Goal: Use online tool/utility: Utilize a website feature to perform a specific function

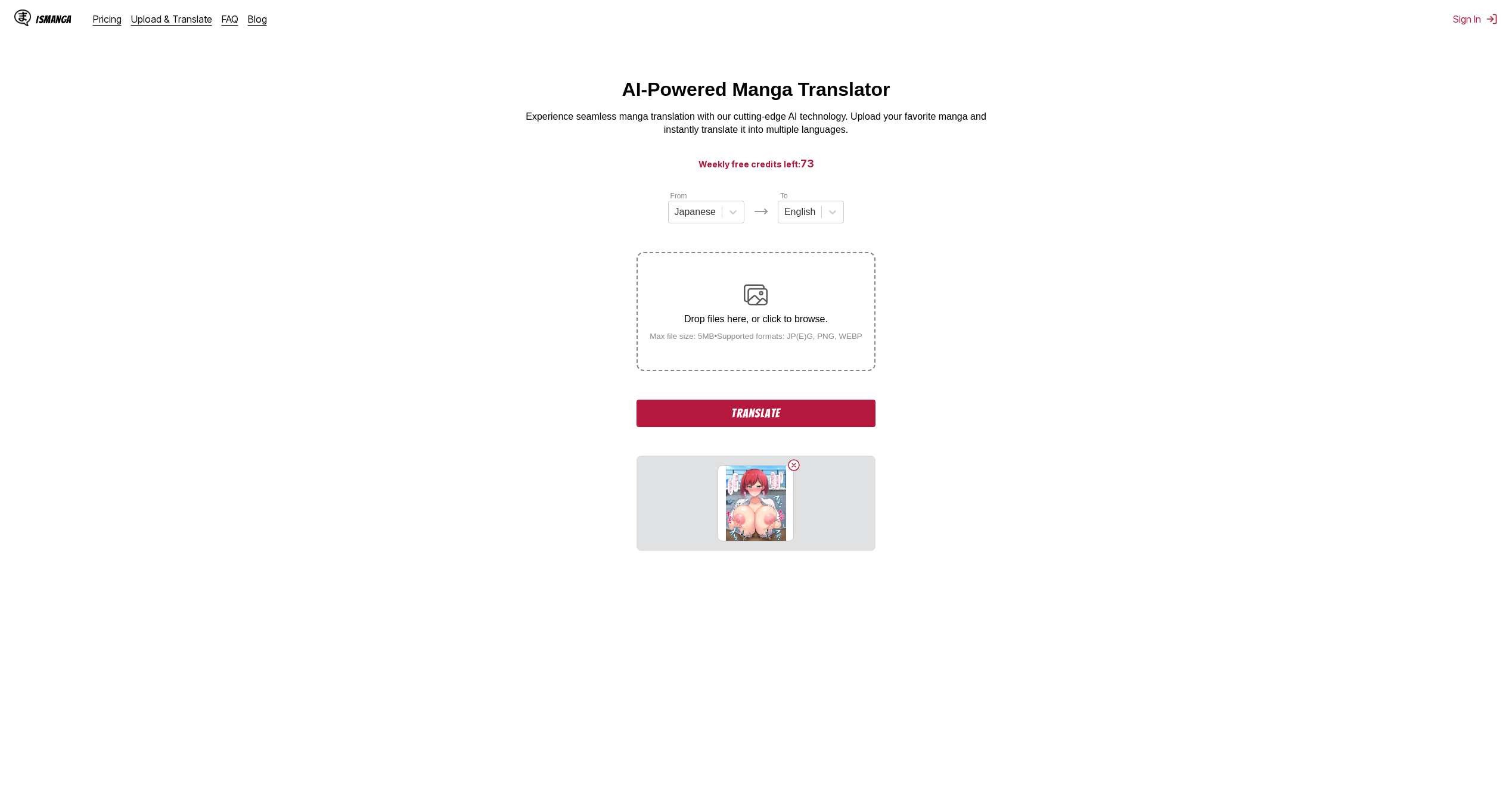
click at [793, 418] on button "Translate" at bounding box center [756, 413] width 238 height 28
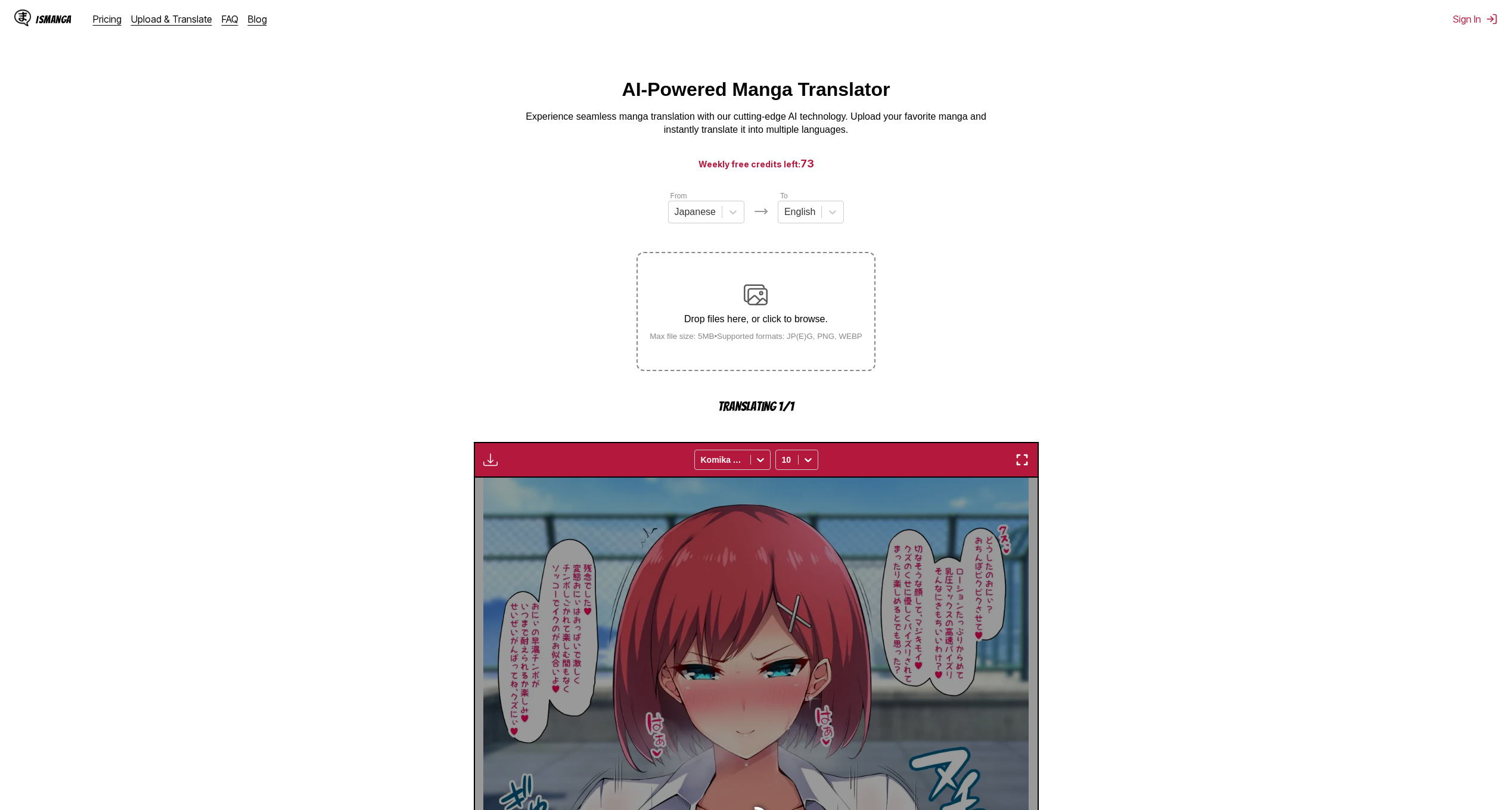
scroll to position [351, 0]
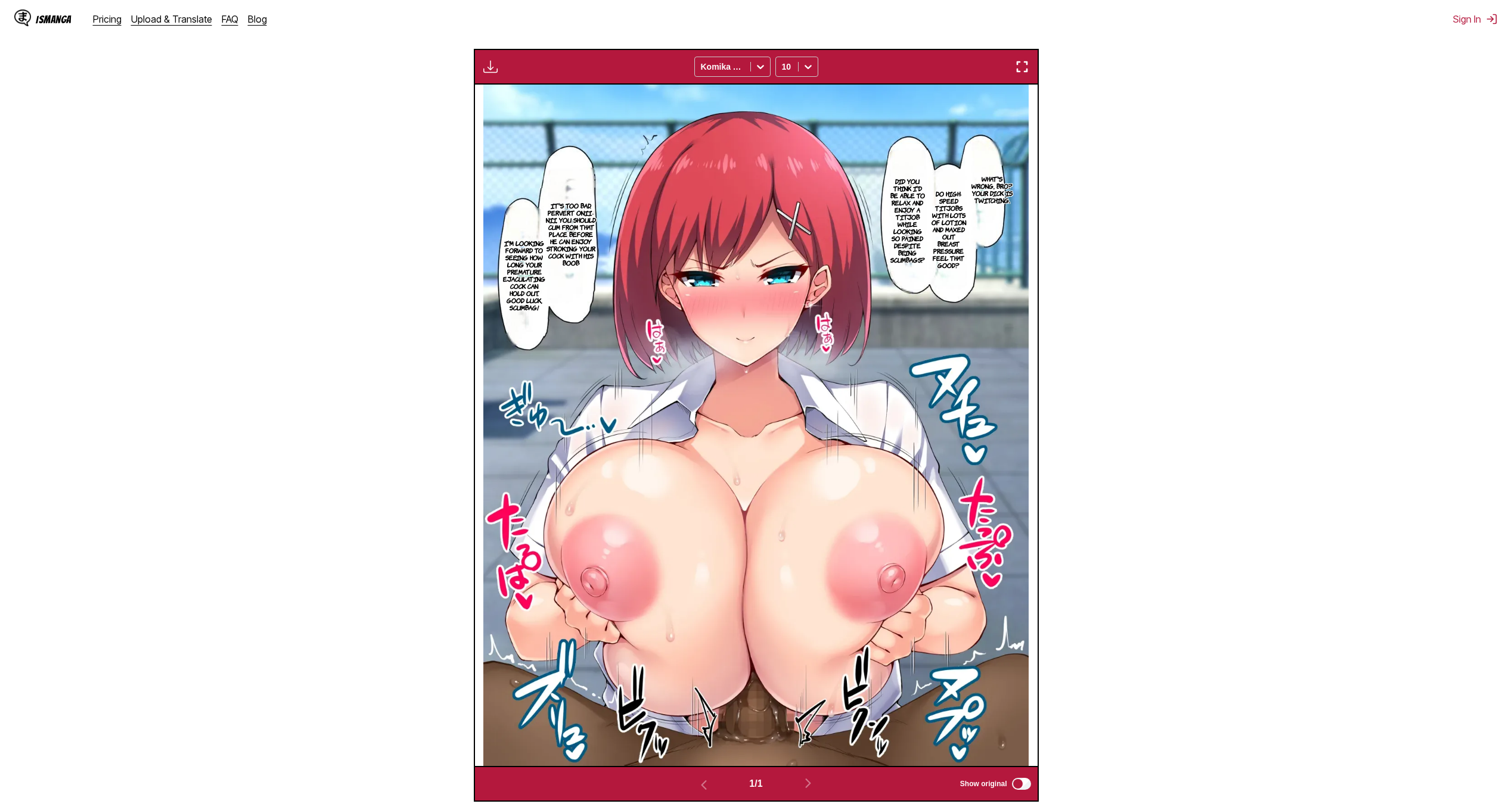
click at [1389, 138] on section "From Japanese To English Drop files here, or click to browse. Max file size: 5M…" at bounding box center [756, 320] width 1493 height 963
click at [1076, 13] on div "IsManga Pricing Upload & Translate FAQ Blog Sign In Pricing Upload & Translate …" at bounding box center [756, 19] width 1512 height 38
click at [1086, 59] on section "From Japanese To English Drop files here, or click to browse. Max file size: 5M…" at bounding box center [756, 320] width 1493 height 963
click at [572, 25] on div "IsManga Pricing Upload & Translate FAQ Blog Sign In Pricing Upload & Translate …" at bounding box center [756, 19] width 1512 height 38
click at [475, 730] on div "What's wrong, bro? Your dick is twitching. Do high-speed titjobs with lots of l…" at bounding box center [756, 425] width 562 height 681
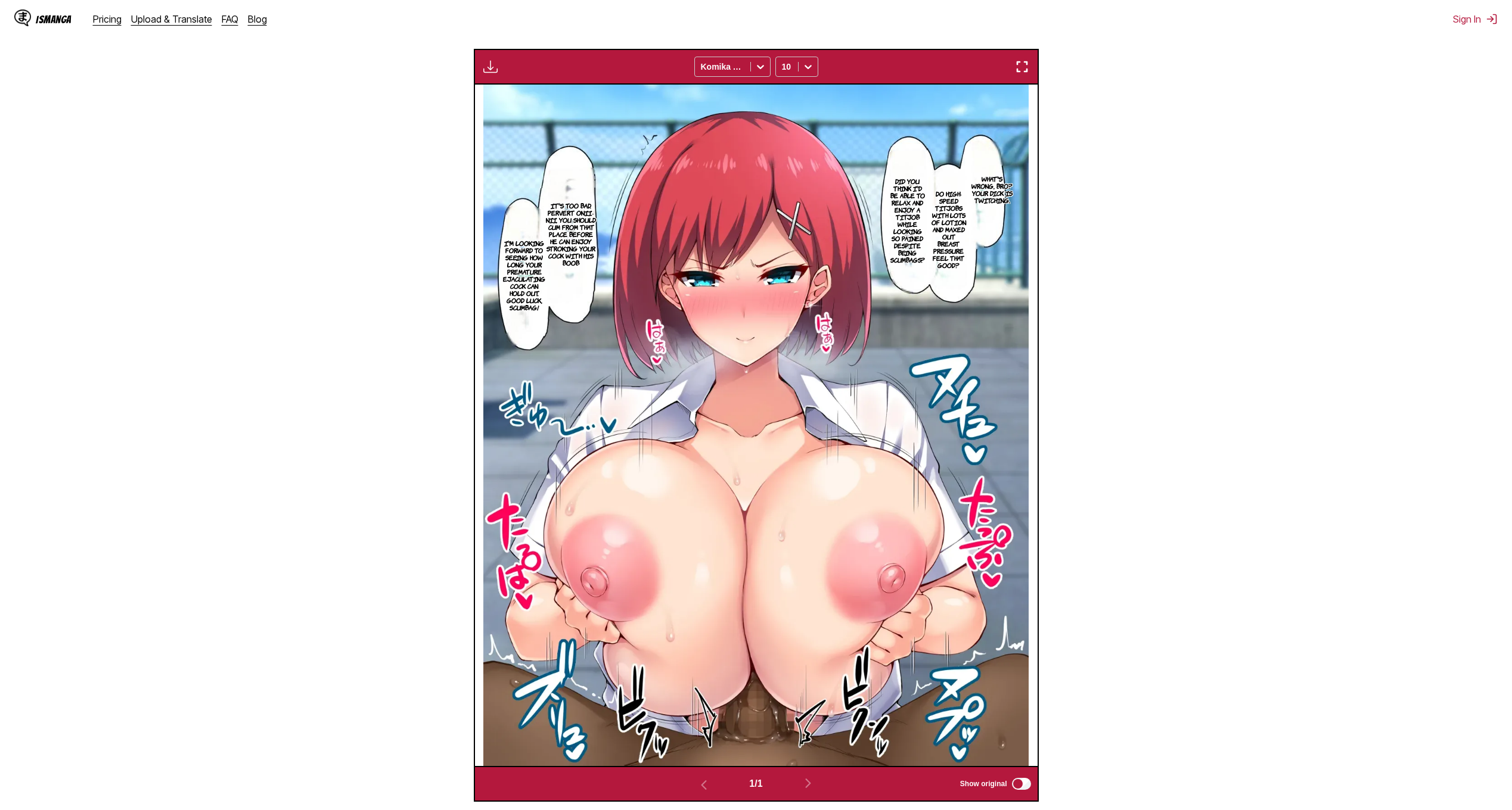
scroll to position [0, 0]
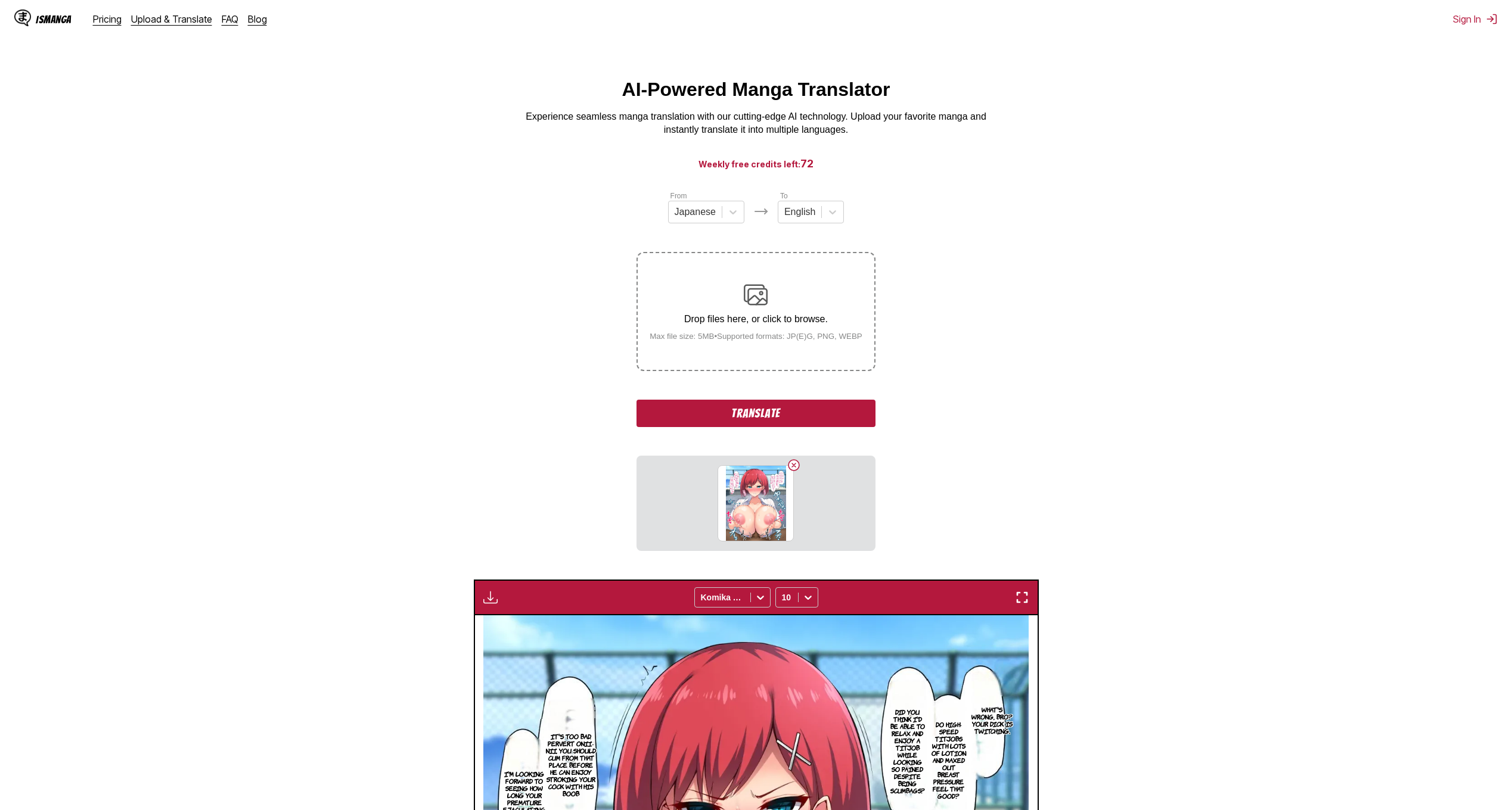
click at [773, 421] on button "Translate" at bounding box center [756, 413] width 238 height 28
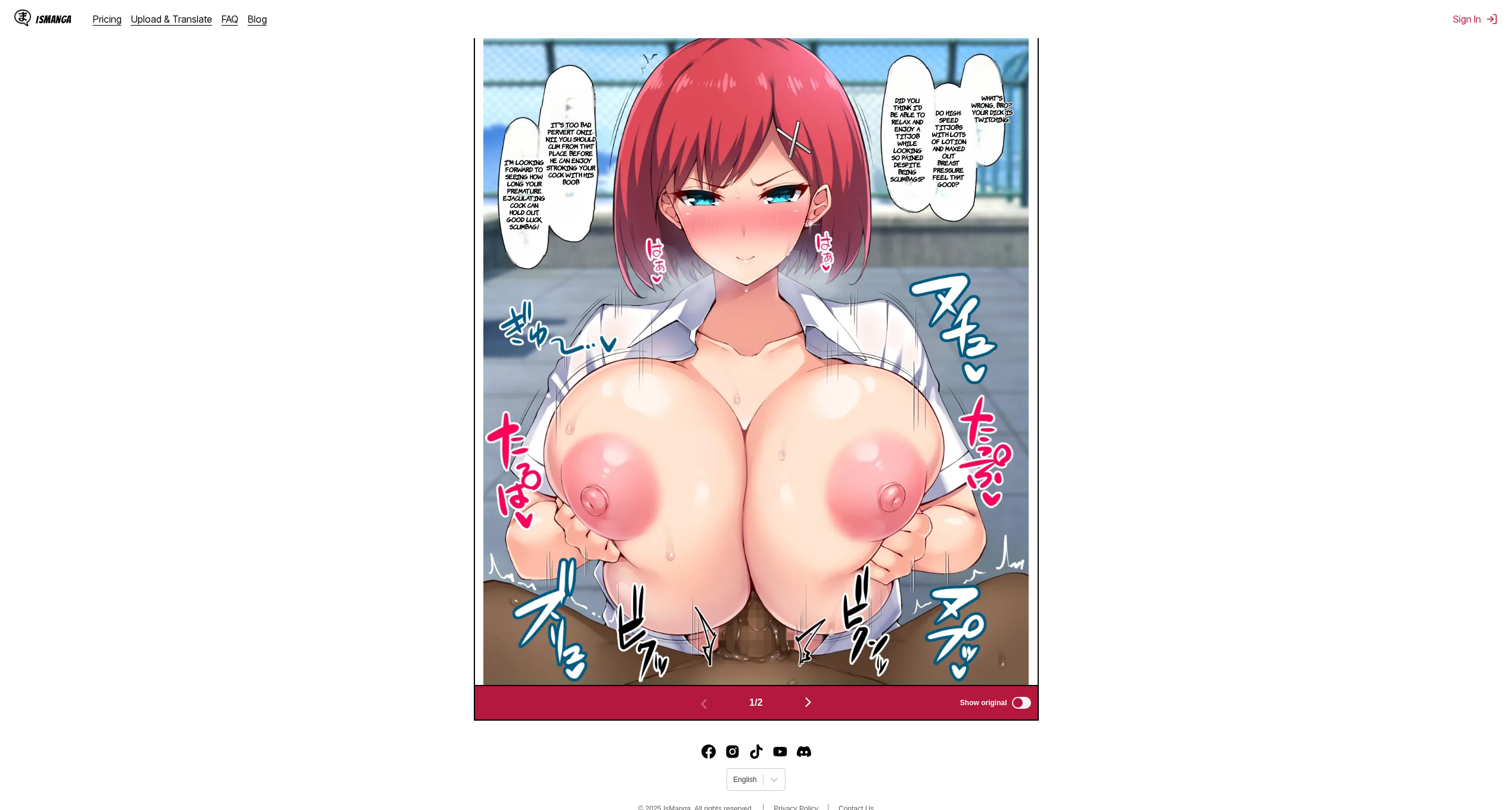
scroll to position [455, 0]
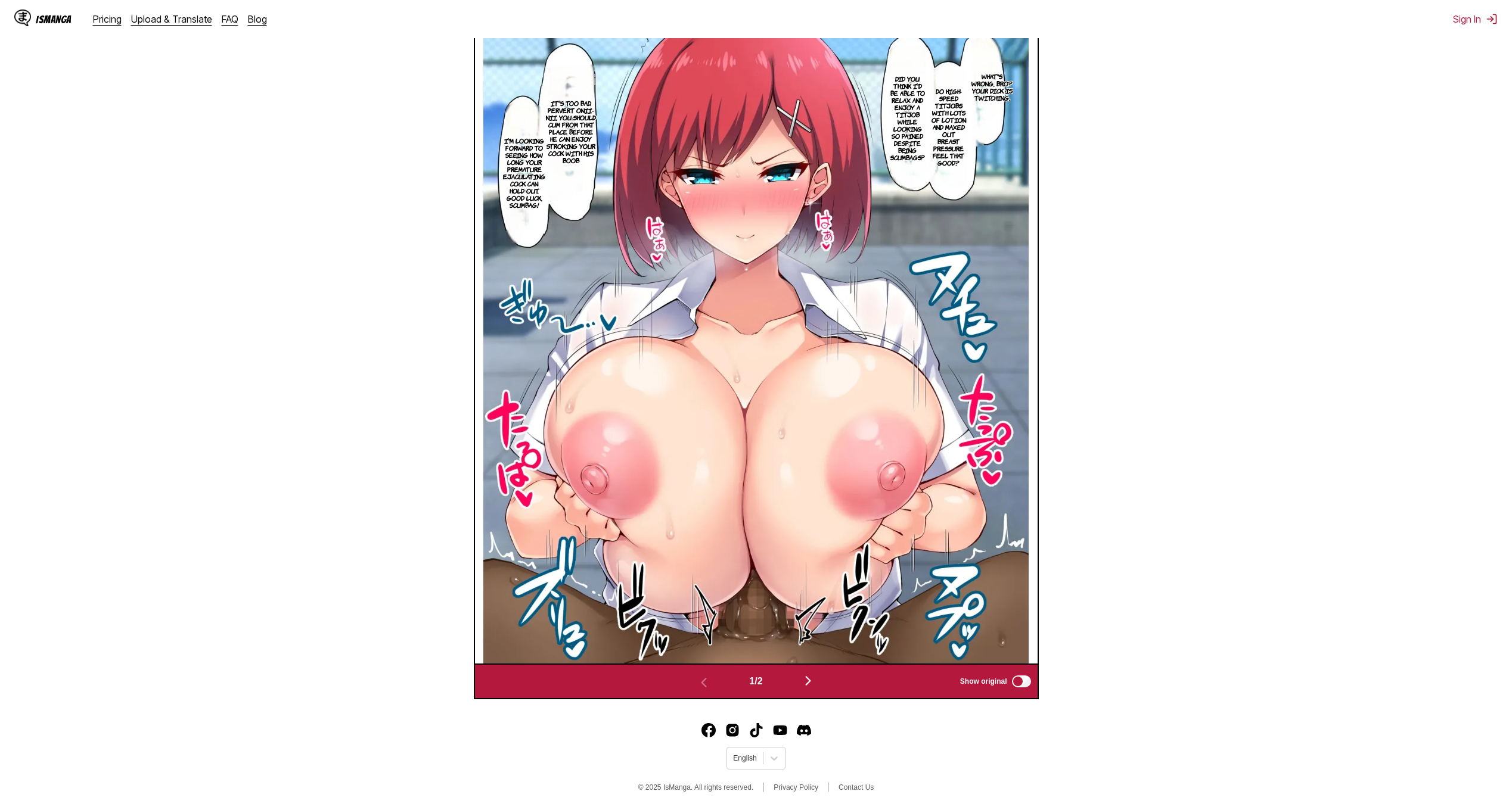
click at [812, 680] on img "button" at bounding box center [808, 681] width 14 height 14
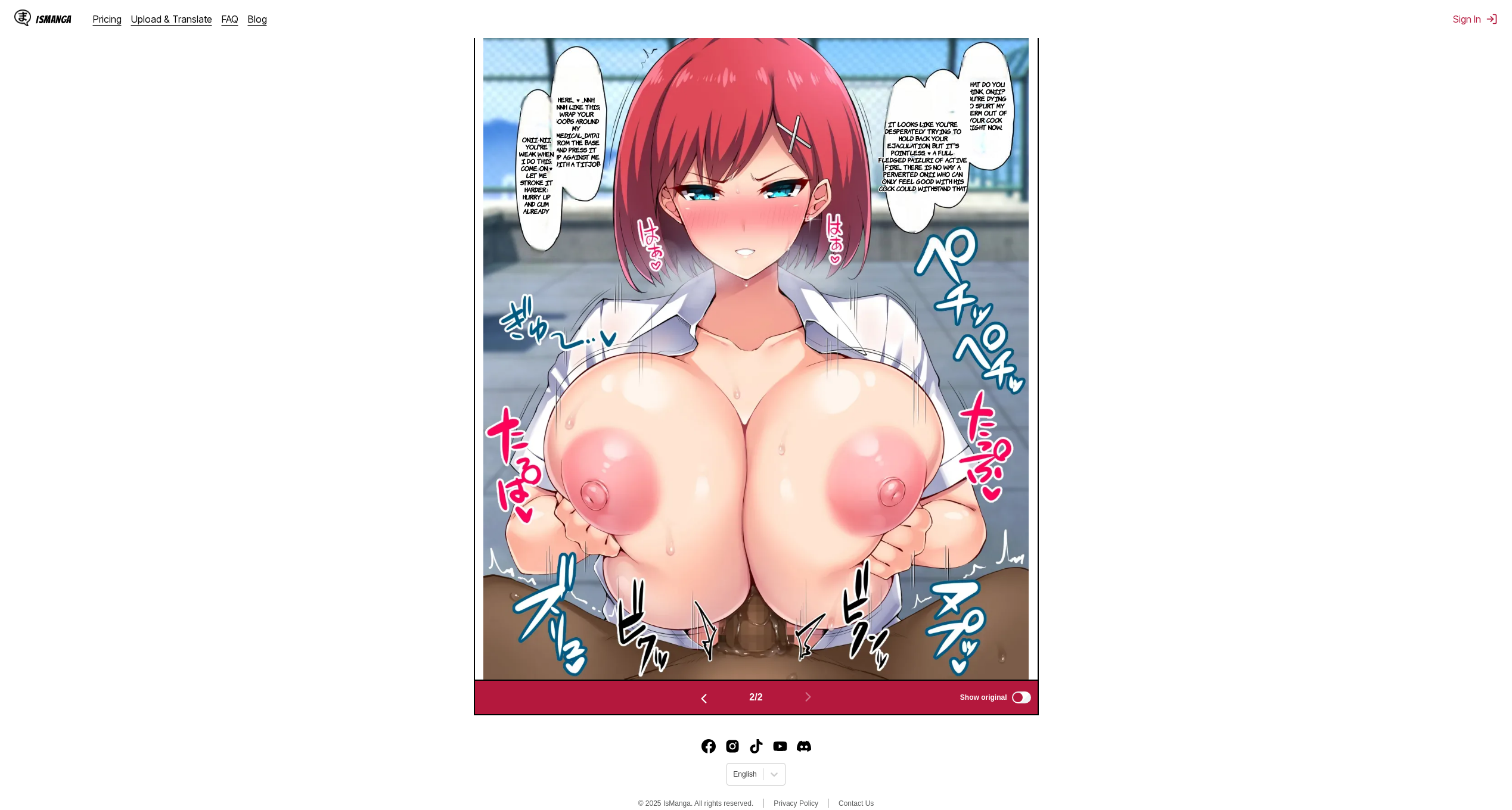
click at [1317, 281] on section "From Japanese To English Drop files here, or click to browse. Max file size: 5M…" at bounding box center [756, 234] width 1493 height 963
click at [988, 131] on p "What do you think, onii? You're dying to spurt my sperm out of your cock right …" at bounding box center [985, 105] width 55 height 55
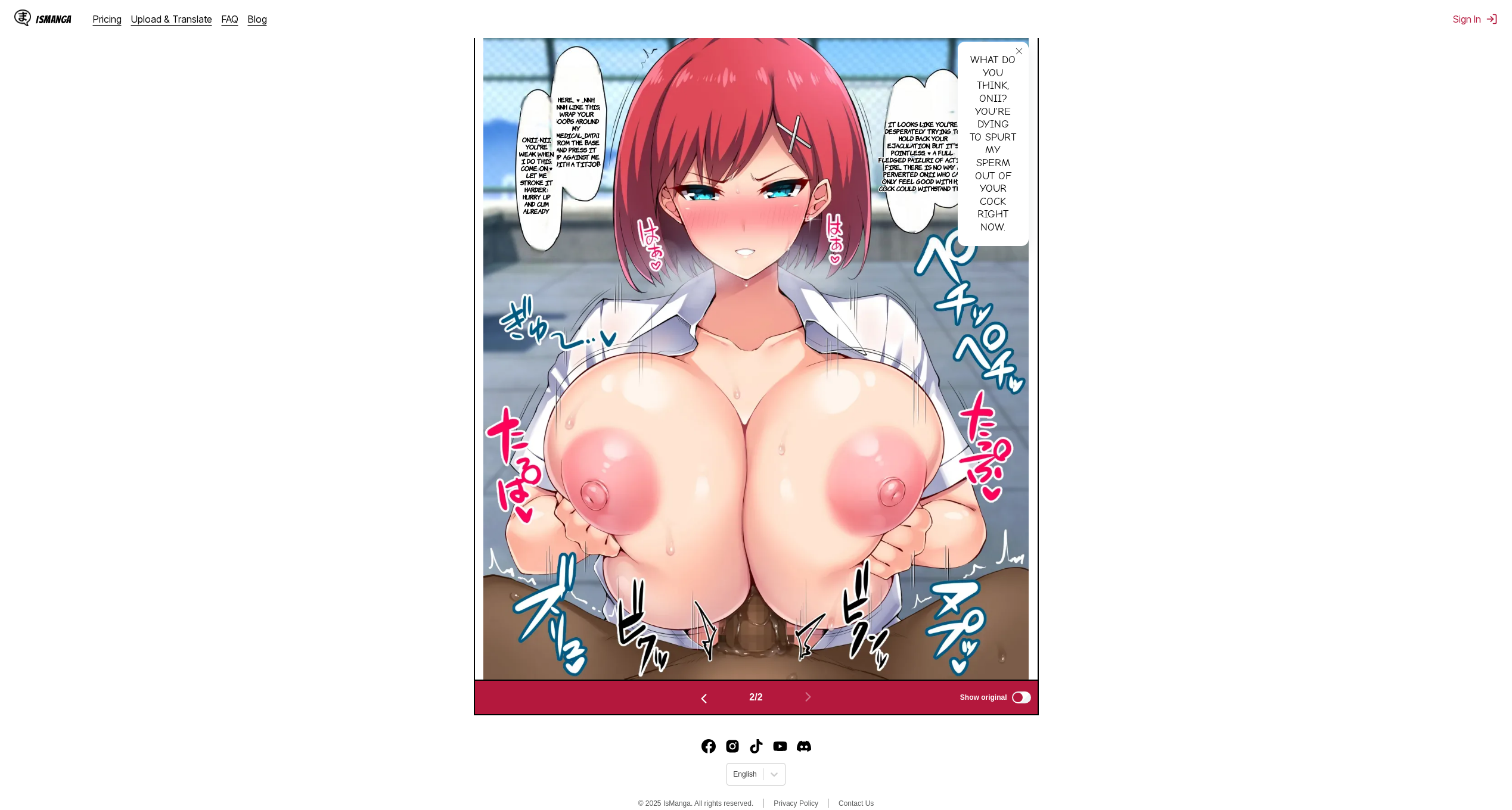
click at [987, 300] on img at bounding box center [756, 339] width 545 height 681
click at [920, 279] on img at bounding box center [756, 339] width 545 height 681
click at [945, 130] on p "It looks like you're desperately trying to hold back your ejaculation, but it's…" at bounding box center [923, 156] width 94 height 76
